Goal: Communication & Community: Answer question/provide support

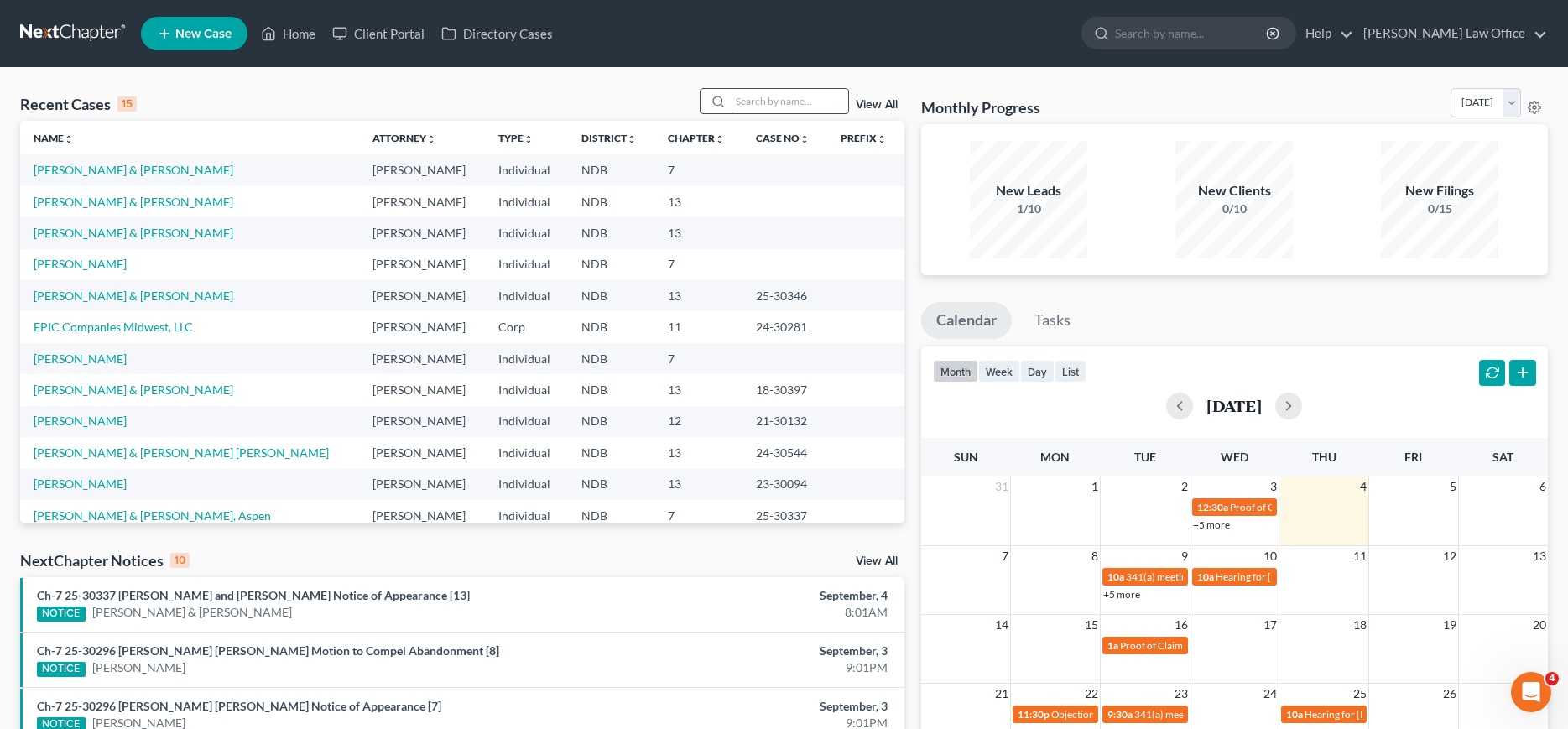
click at [796, 99] on input "search" at bounding box center [789, 101] width 117 height 25
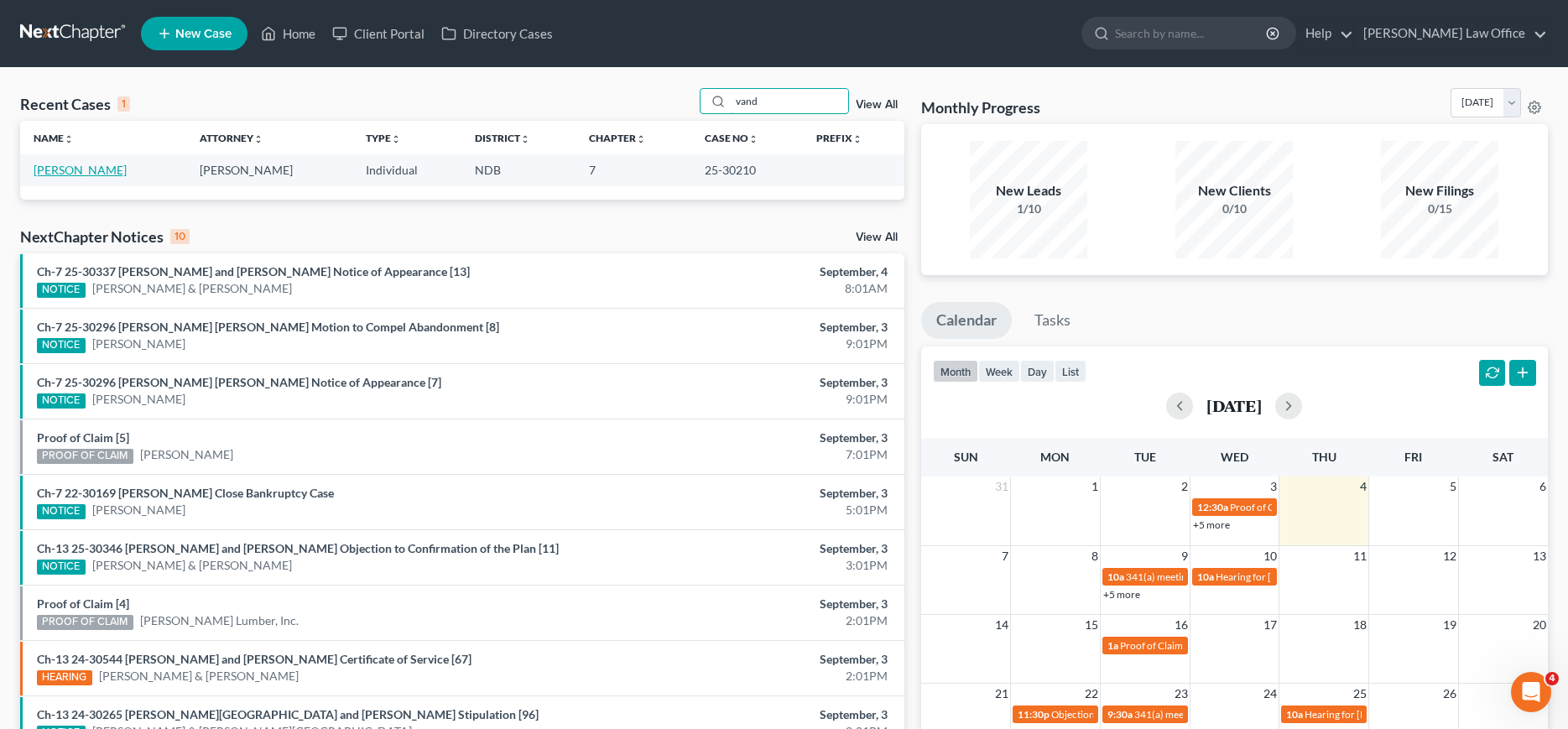
type input "vand"
click at [76, 175] on link "[PERSON_NAME]" at bounding box center [80, 169] width 94 height 14
select select "4"
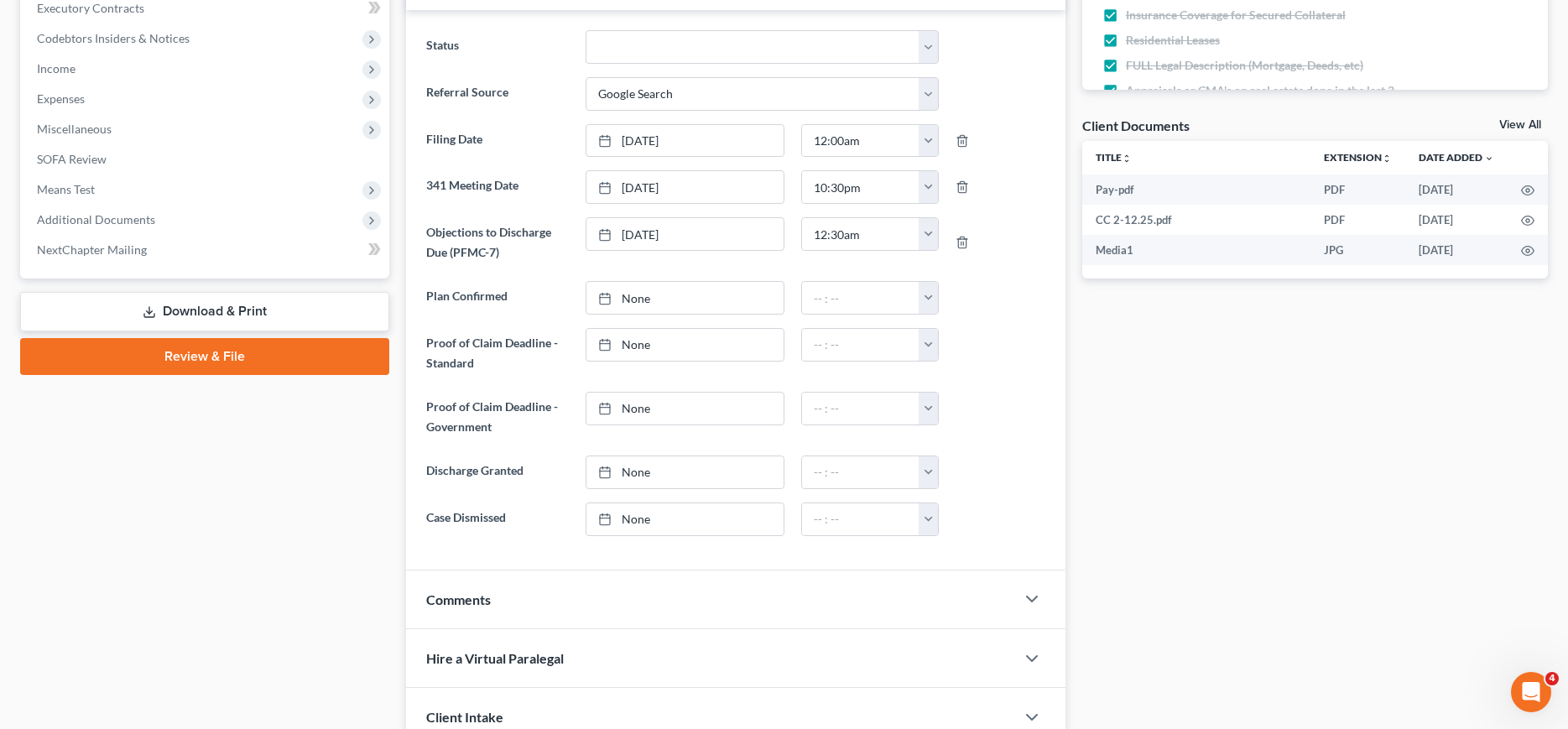
scroll to position [1027, 0]
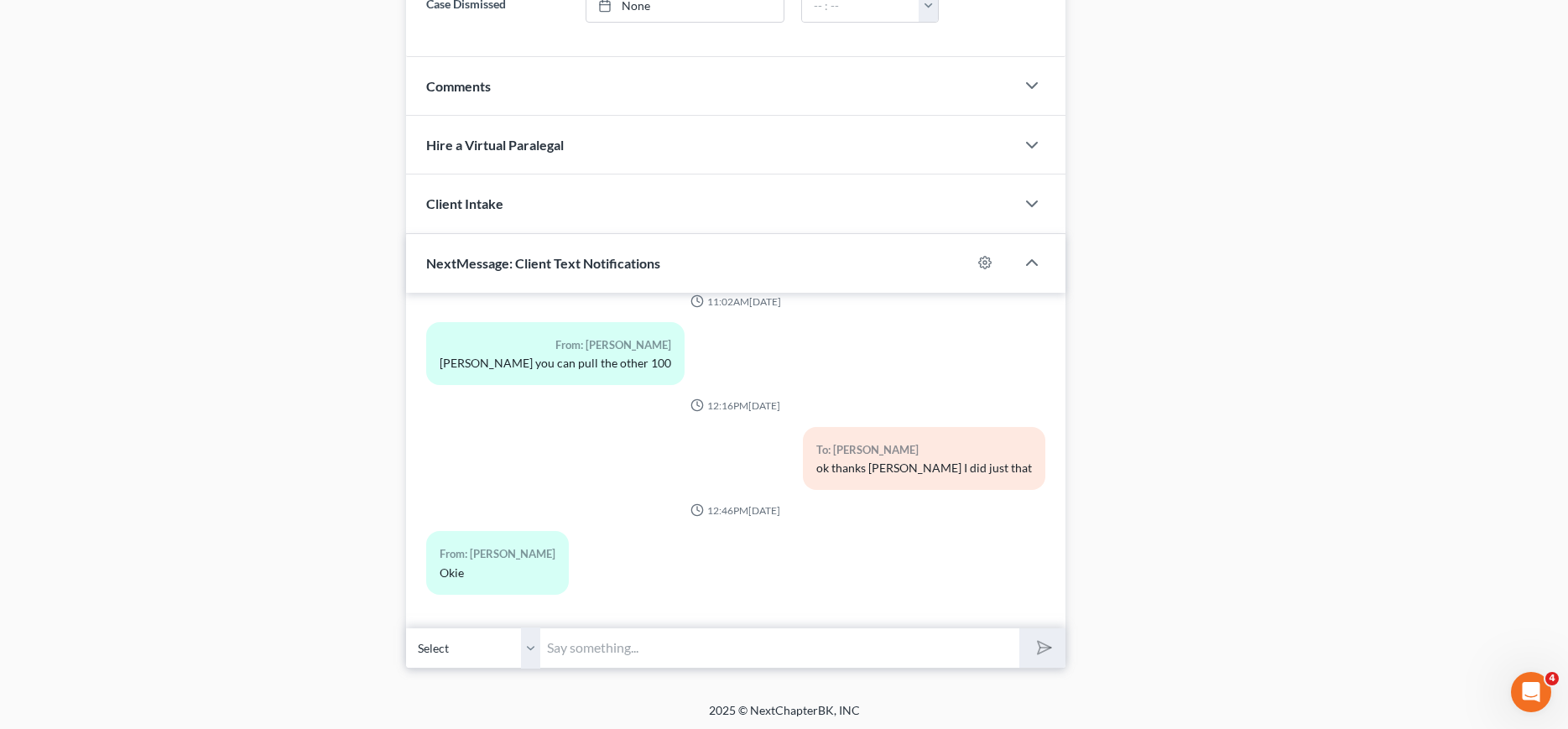
click at [656, 645] on input "text" at bounding box center [779, 648] width 478 height 41
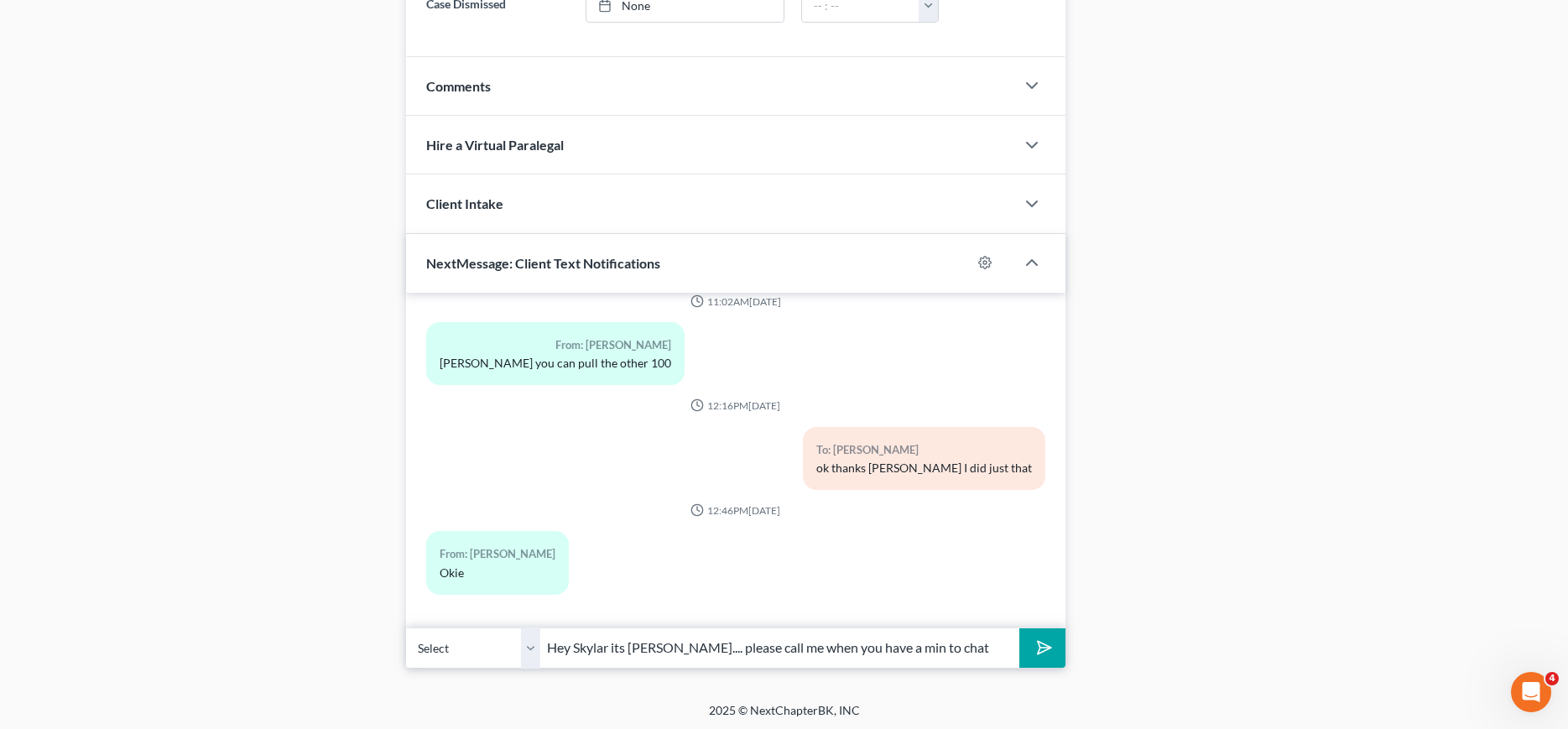
type input "Hey Skylar its [PERSON_NAME].... please call me when you have a min to chat"
click at [1019, 628] on button "submit" at bounding box center [1042, 648] width 46 height 40
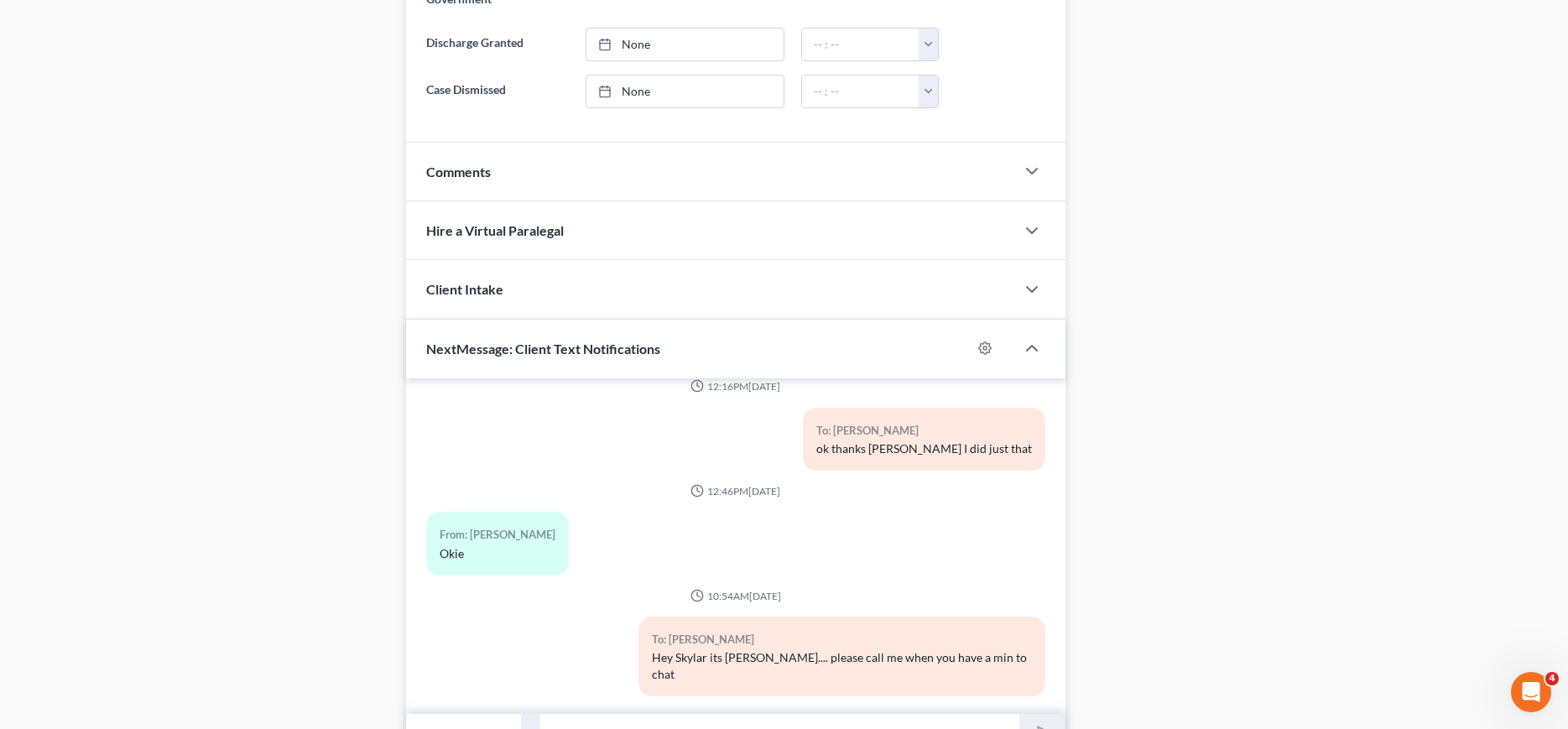
scroll to position [1030, 0]
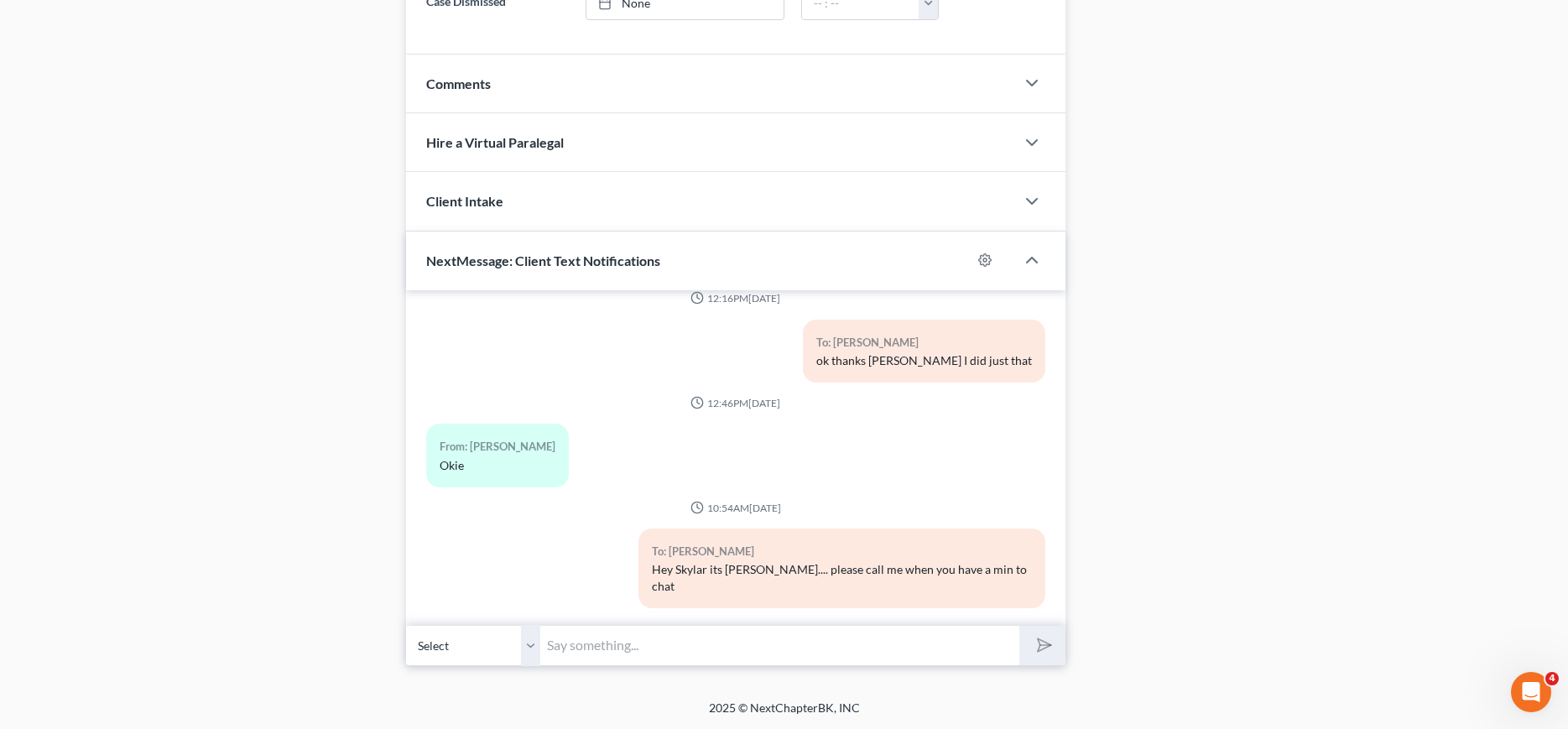
click at [605, 650] on input "text" at bounding box center [779, 645] width 478 height 41
type input "[PHONE_NUMBER]"
click at [1039, 647] on polygon "submit" at bounding box center [1041, 646] width 20 height 20
